Goal: Task Accomplishment & Management: Use online tool/utility

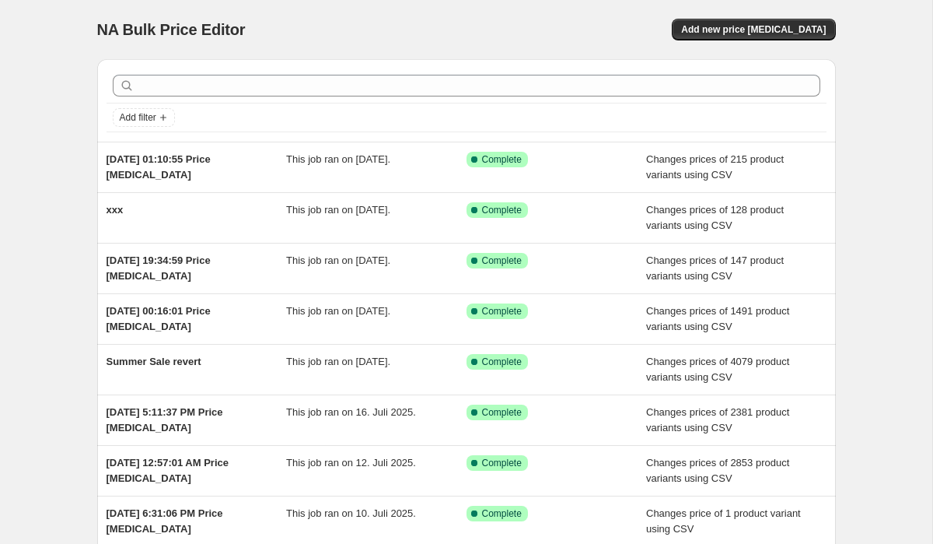
click at [187, 30] on span "NA Bulk Price Editor" at bounding box center [171, 29] width 149 height 17
click at [189, 21] on span "NA Bulk Price Editor" at bounding box center [171, 29] width 149 height 17
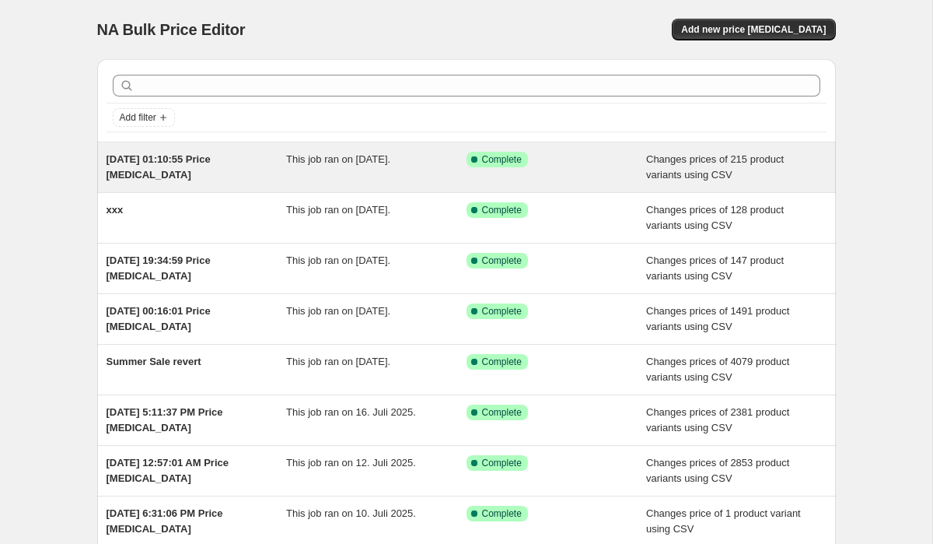
click at [150, 154] on span "[DATE] 01:10:55 Price [MEDICAL_DATA]" at bounding box center [159, 166] width 104 height 27
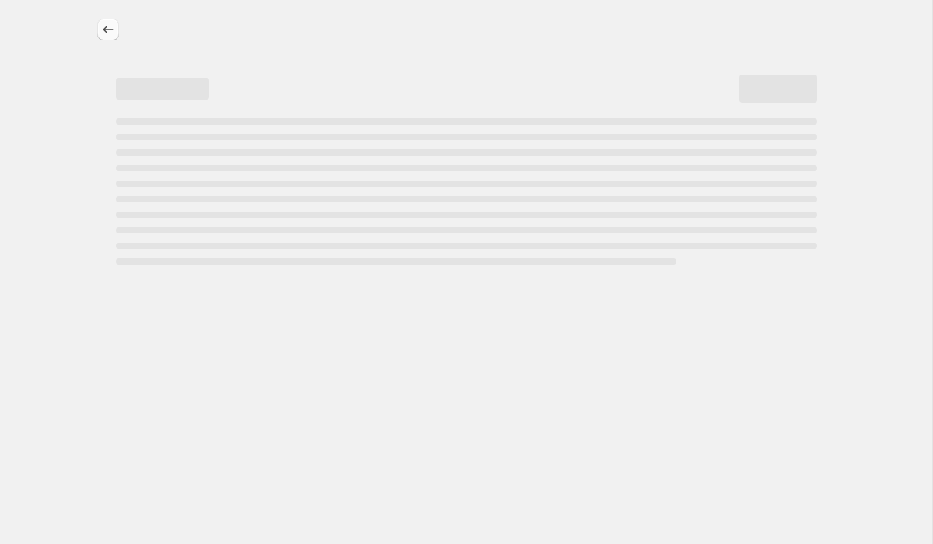
click at [103, 26] on icon "Price change jobs" at bounding box center [108, 30] width 16 height 16
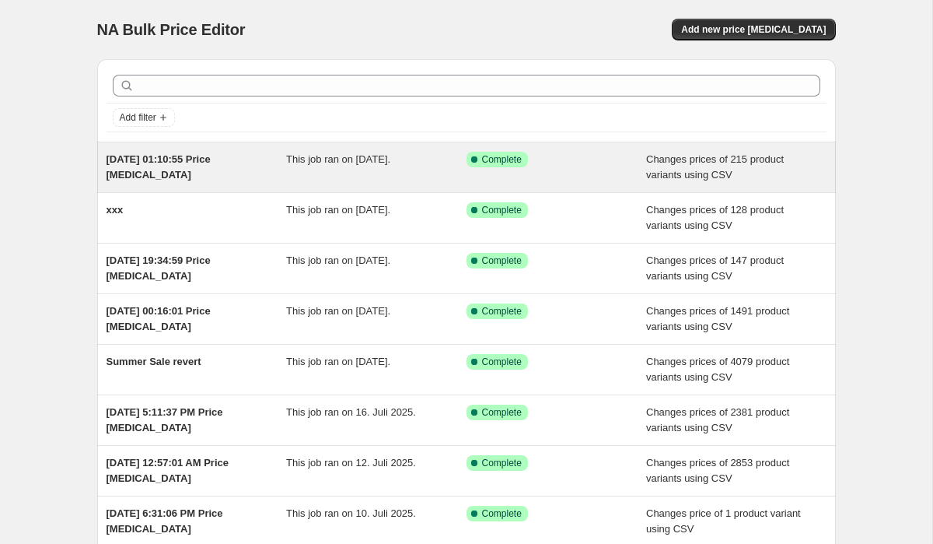
click at [111, 152] on div "[DATE] 01:10:55 Price [MEDICAL_DATA]" at bounding box center [197, 167] width 180 height 31
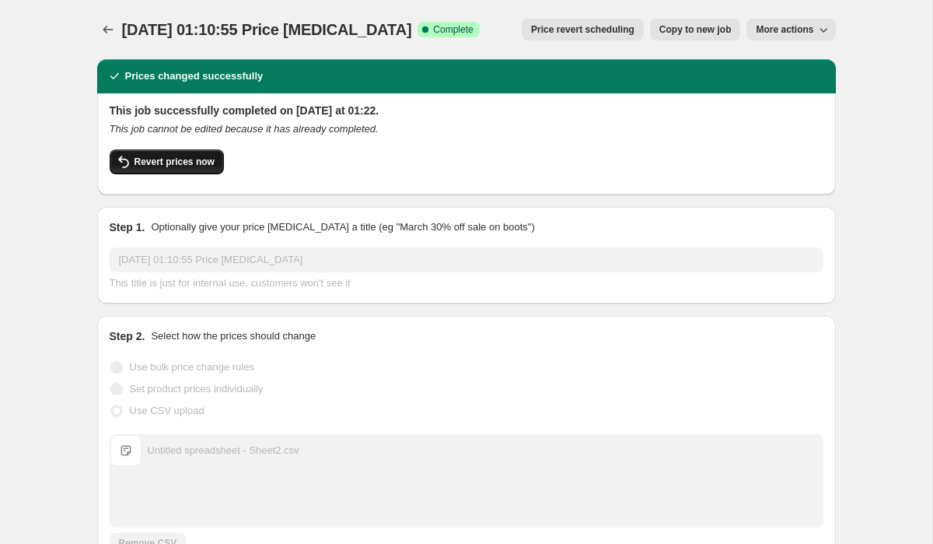
click at [118, 159] on icon "button" at bounding box center [123, 162] width 11 height 12
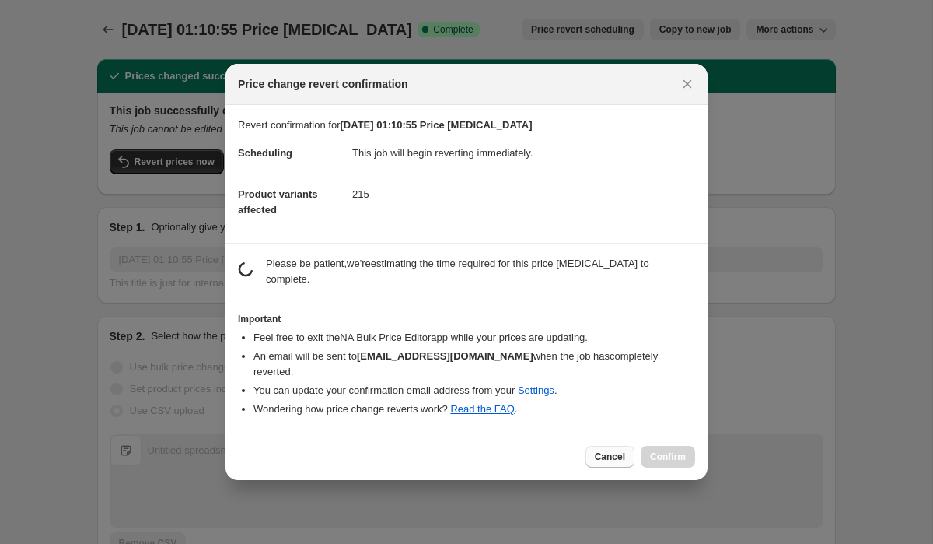
click at [601, 450] on span "Cancel" at bounding box center [610, 456] width 30 height 12
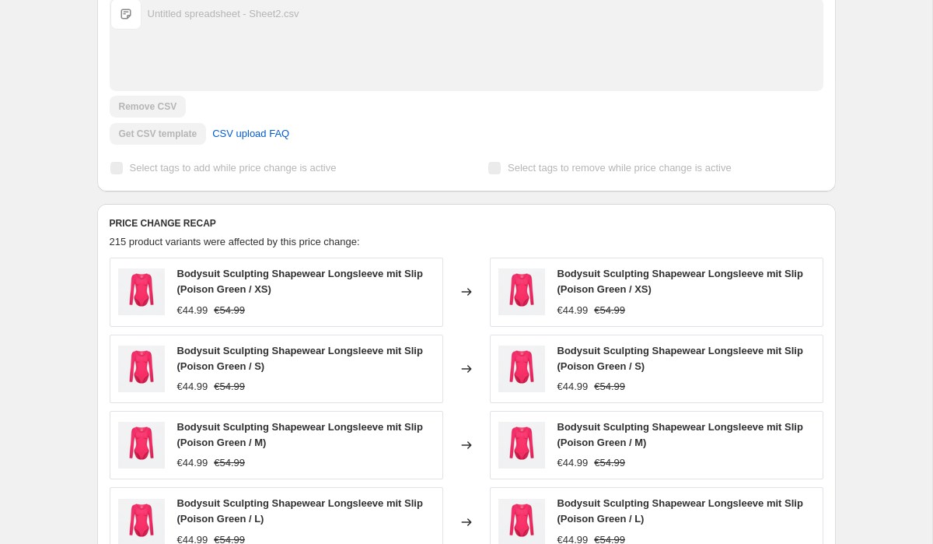
scroll to position [779, 0]
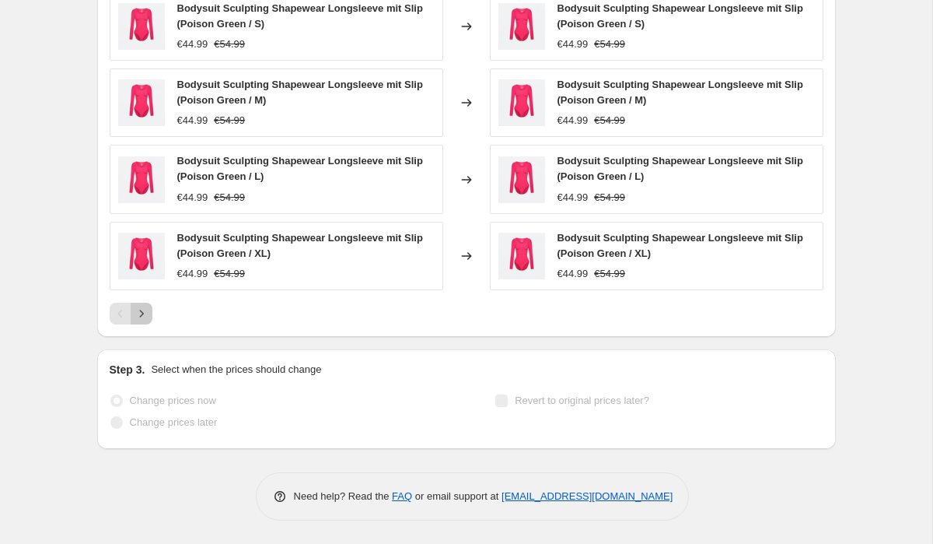
click at [147, 307] on icon "Next" at bounding box center [142, 314] width 16 height 16
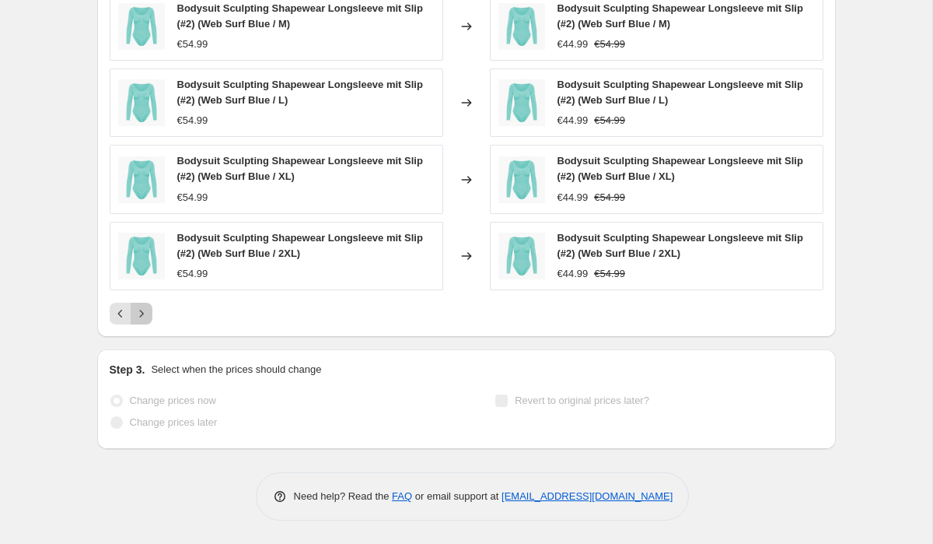
click at [145, 307] on icon "Next" at bounding box center [142, 314] width 16 height 16
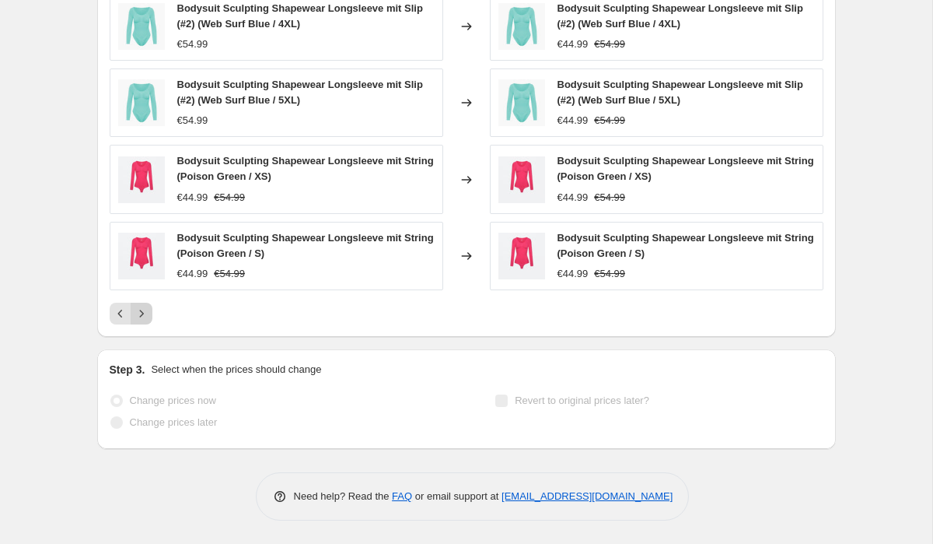
click at [145, 307] on icon "Next" at bounding box center [142, 314] width 16 height 16
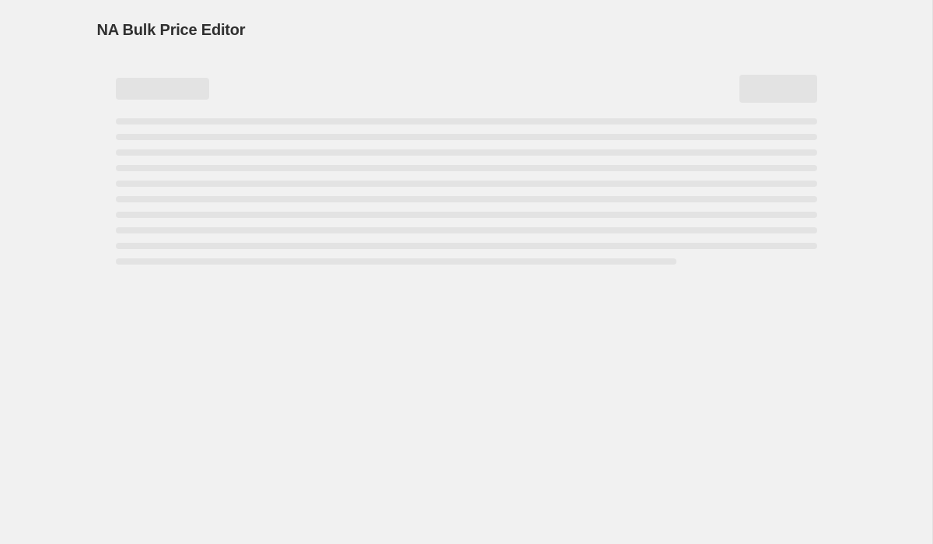
click at [115, 31] on span "NA Bulk Price Editor" at bounding box center [171, 29] width 149 height 17
click at [142, 21] on span "NA Bulk Price Editor" at bounding box center [171, 29] width 149 height 17
click at [141, 21] on span "NA Bulk Price Editor" at bounding box center [171, 29] width 149 height 17
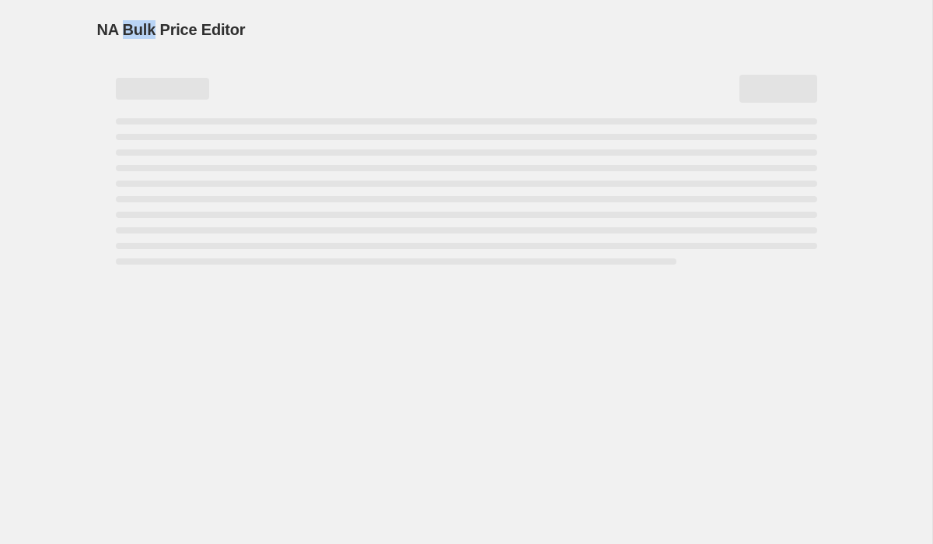
click at [141, 21] on span "NA Bulk Price Editor" at bounding box center [171, 29] width 149 height 17
click at [163, 54] on div "NA Bulk Price Editor. This page is ready NA Bulk Price Editor" at bounding box center [466, 29] width 739 height 59
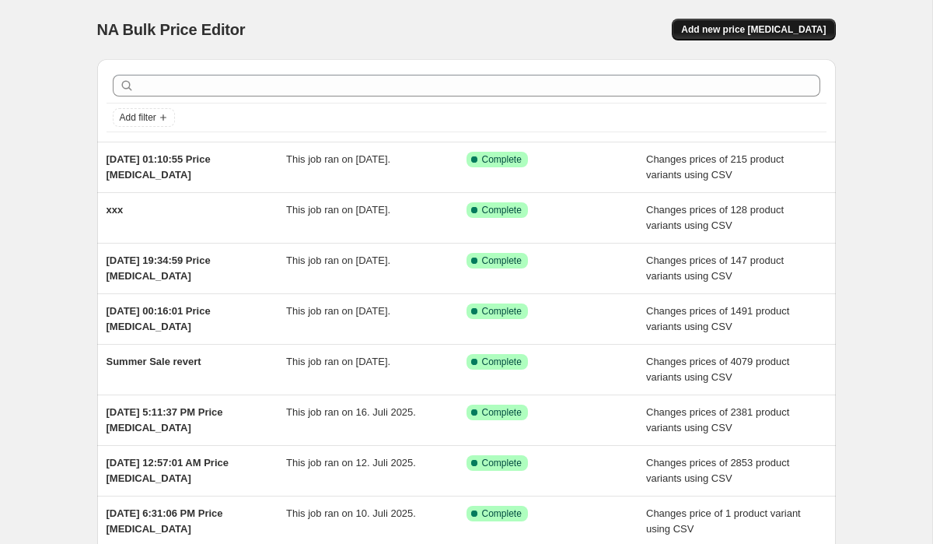
click at [749, 25] on span "Add new price [MEDICAL_DATA]" at bounding box center [753, 29] width 145 height 12
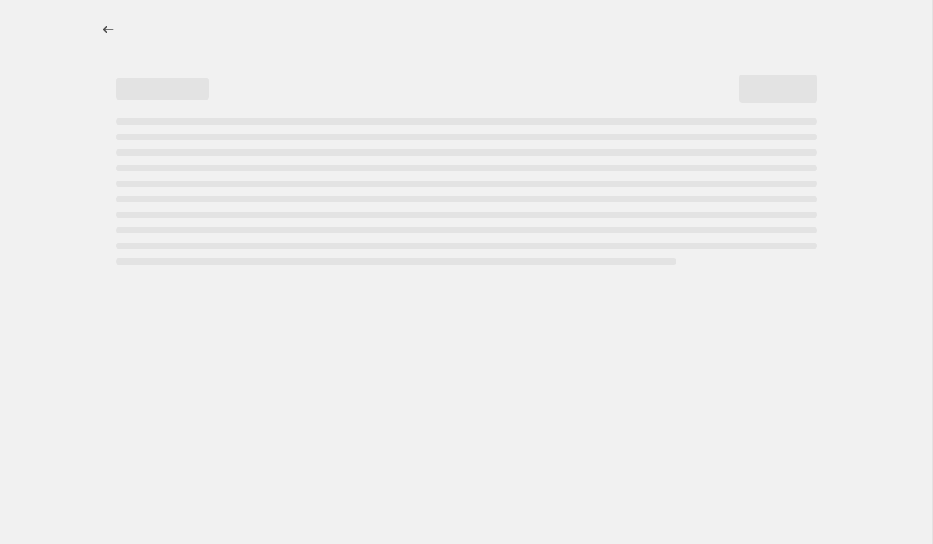
select select "percentage"
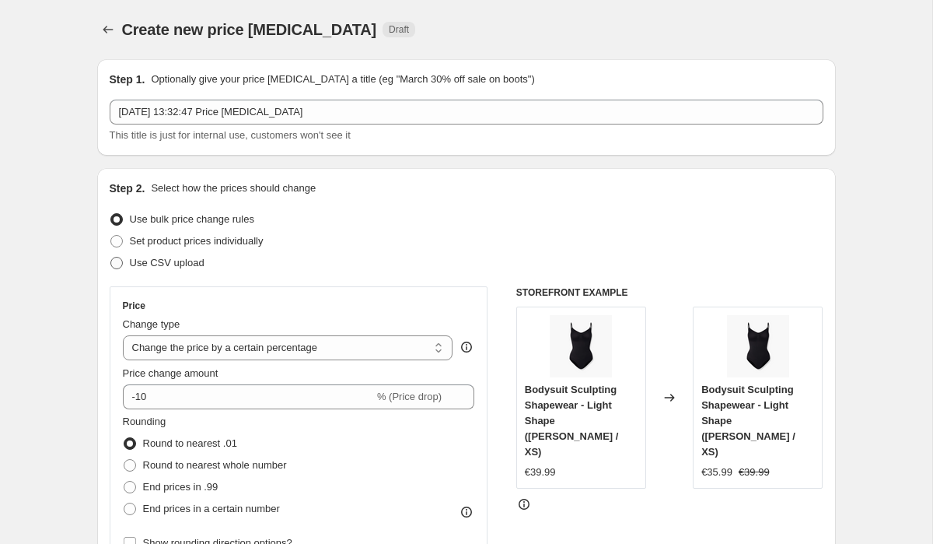
click at [171, 272] on label "Use CSV upload" at bounding box center [157, 263] width 95 height 22
click at [111, 257] on input "Use CSV upload" at bounding box center [110, 257] width 1 height 1
radio input "true"
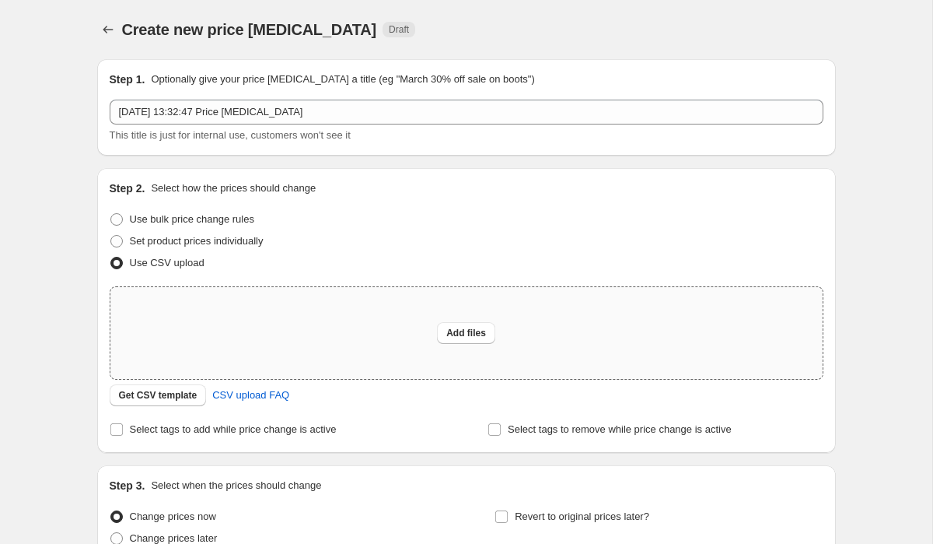
click at [303, 328] on div "Add files" at bounding box center [466, 333] width 713 height 92
type input "C:\fakepath\_Sale Pricing Details - Sheet11.csv"
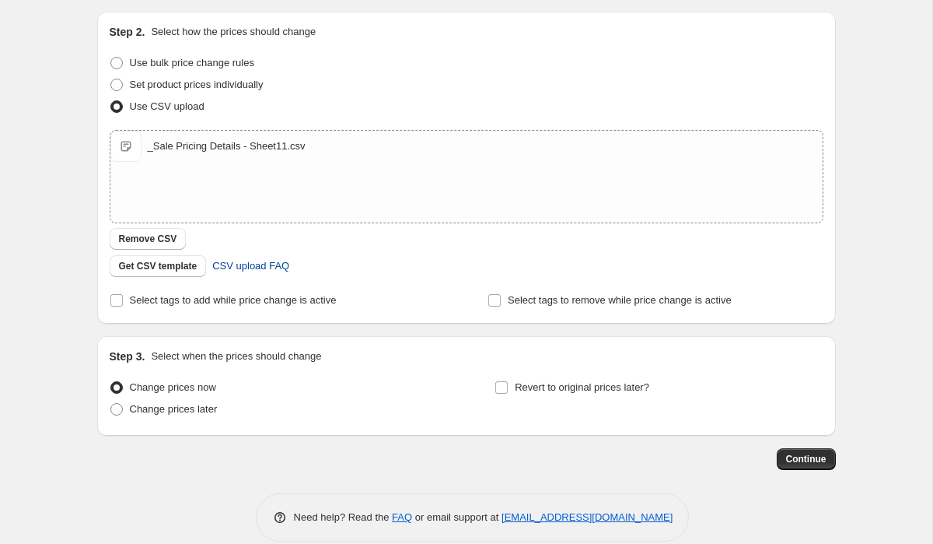
scroll to position [177, 0]
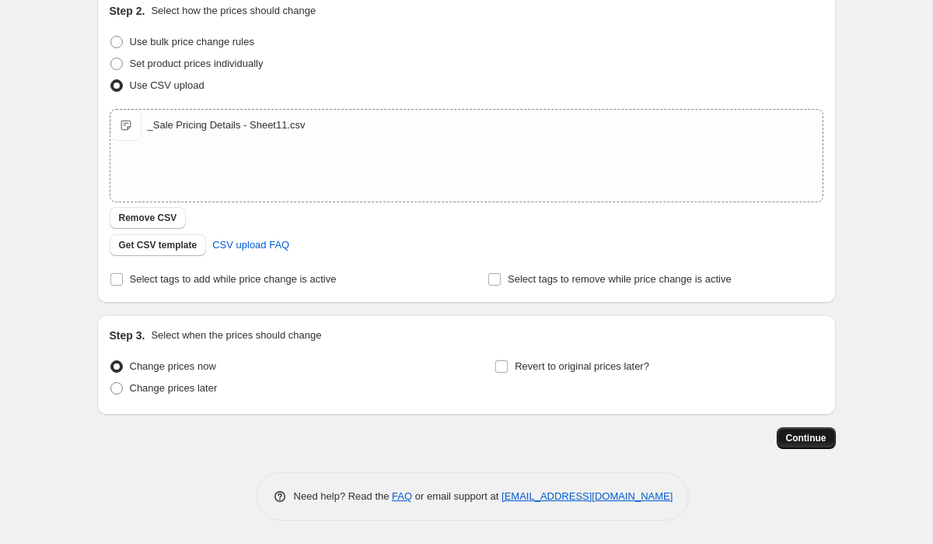
click at [788, 441] on span "Continue" at bounding box center [806, 438] width 40 height 12
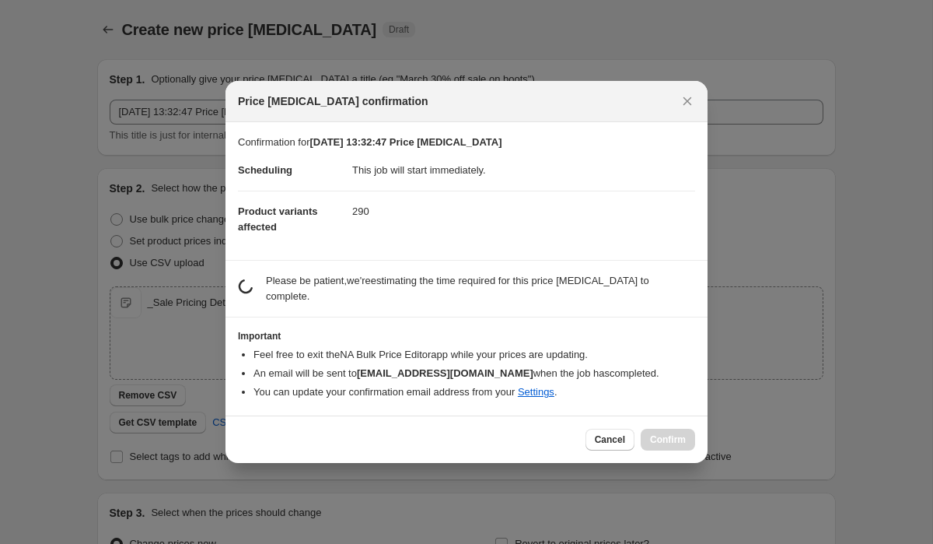
scroll to position [0, 0]
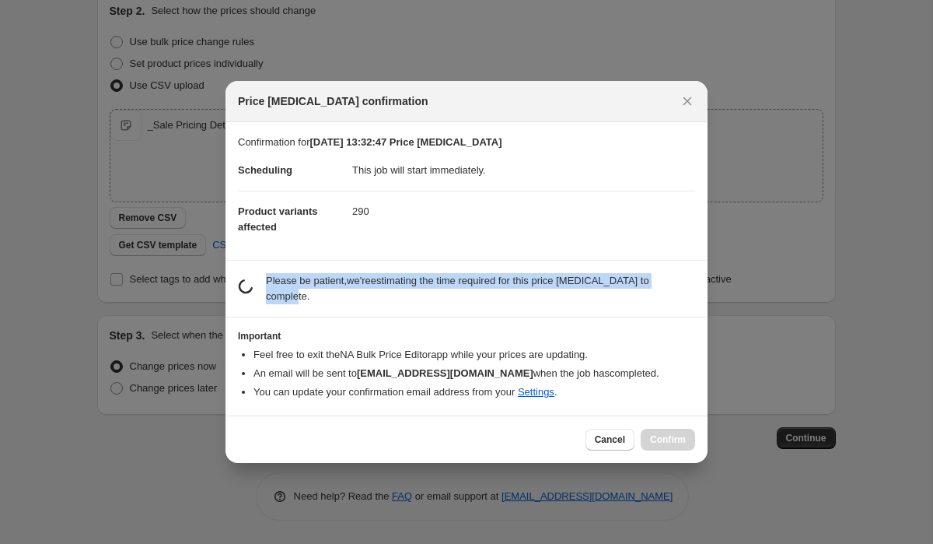
drag, startPoint x: 264, startPoint y: 278, endPoint x: 337, endPoint y: 307, distance: 78.2
click at [337, 306] on section "estimating job duration... Please be patient, we're estimating the time require…" at bounding box center [467, 289] width 482 height 56
click at [337, 307] on section "estimating job duration... Please be patient, we're estimating the time require…" at bounding box center [467, 289] width 482 height 56
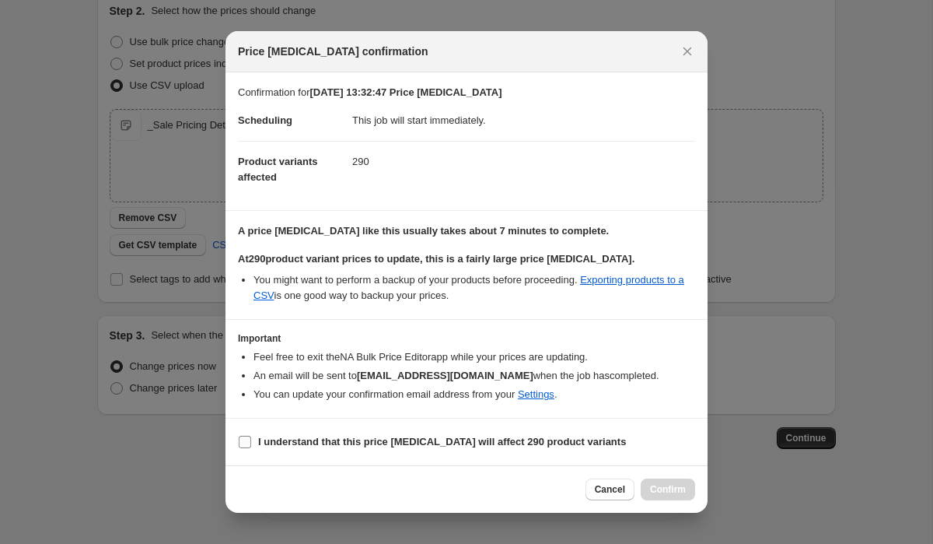
click at [247, 437] on input "I understand that this price change job will affect 290 product variants" at bounding box center [245, 442] width 12 height 12
checkbox input "true"
click at [683, 490] on span "Confirm" at bounding box center [668, 489] width 36 height 12
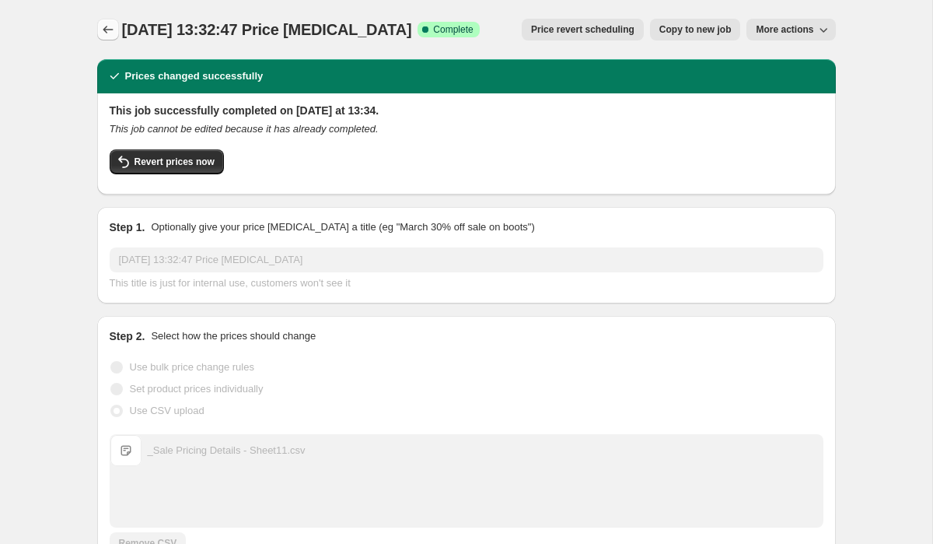
click at [110, 26] on icon "Price change jobs" at bounding box center [108, 30] width 16 height 16
